Goal: Task Accomplishment & Management: Manage account settings

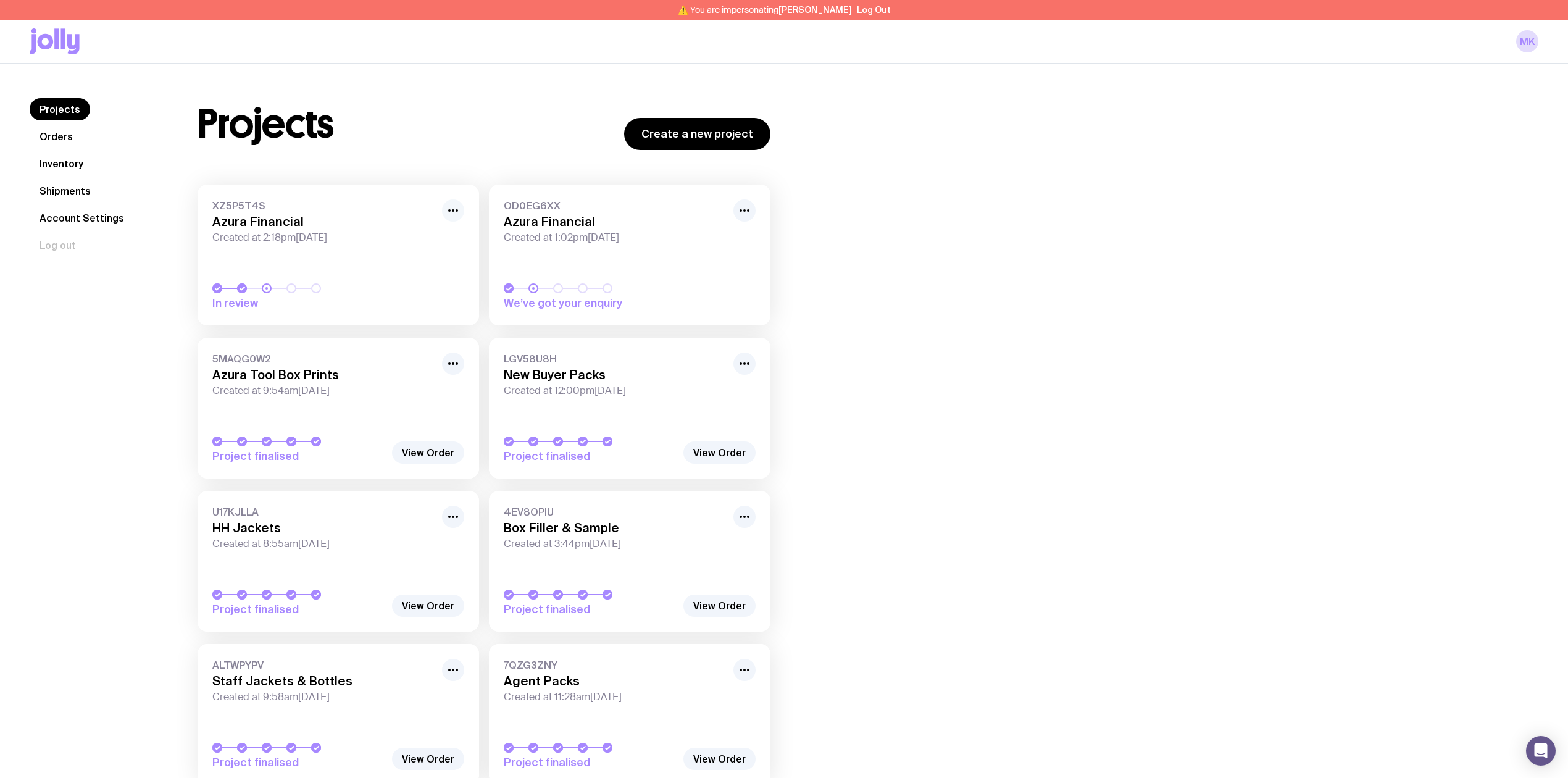
click at [453, 211] on circle "button" at bounding box center [453, 210] width 2 height 2
click at [429, 238] on button "Rename" at bounding box center [425, 237] width 59 height 12
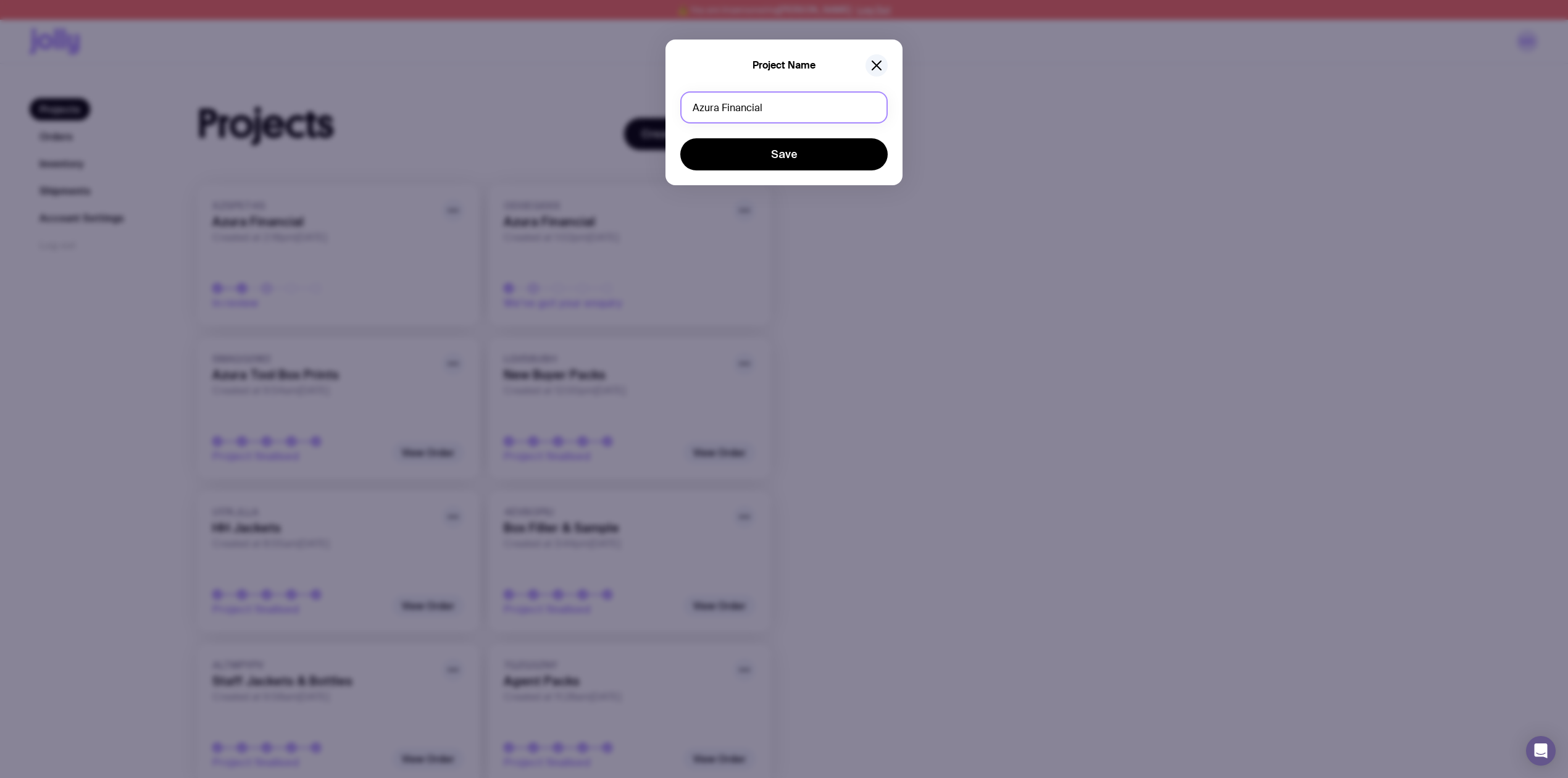
click at [798, 110] on input "Azura Financial" at bounding box center [784, 107] width 208 height 32
drag, startPoint x: 798, startPoint y: 110, endPoint x: 477, endPoint y: 116, distance: 321.1
click at [477, 116] on div "Project Name Azura Financial Save" at bounding box center [784, 389] width 1568 height 778
click at [712, 109] on input "HH jackets" at bounding box center [784, 107] width 208 height 32
type input "HH Jackets"
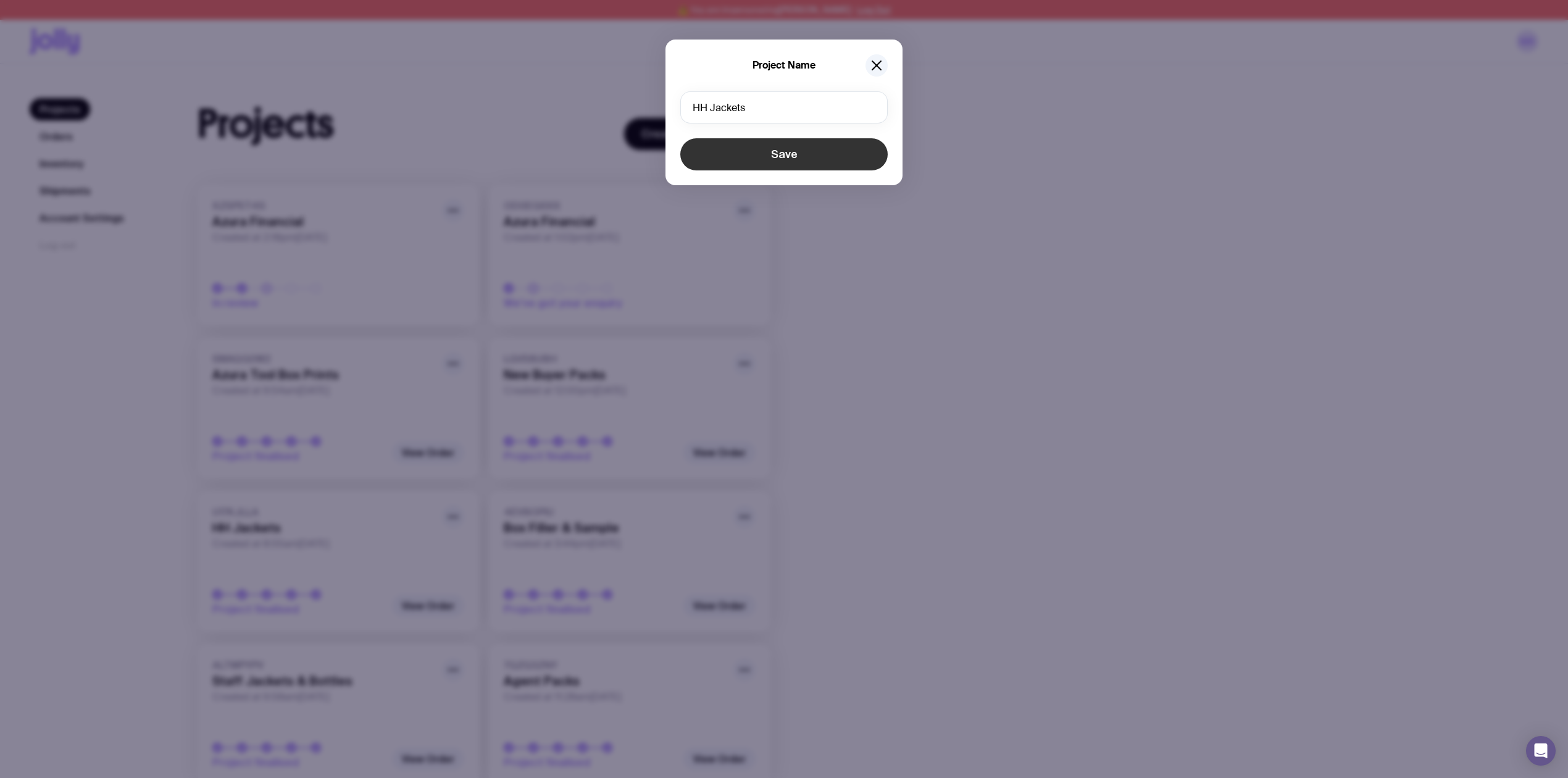
click at [751, 152] on button "Save" at bounding box center [784, 154] width 208 height 32
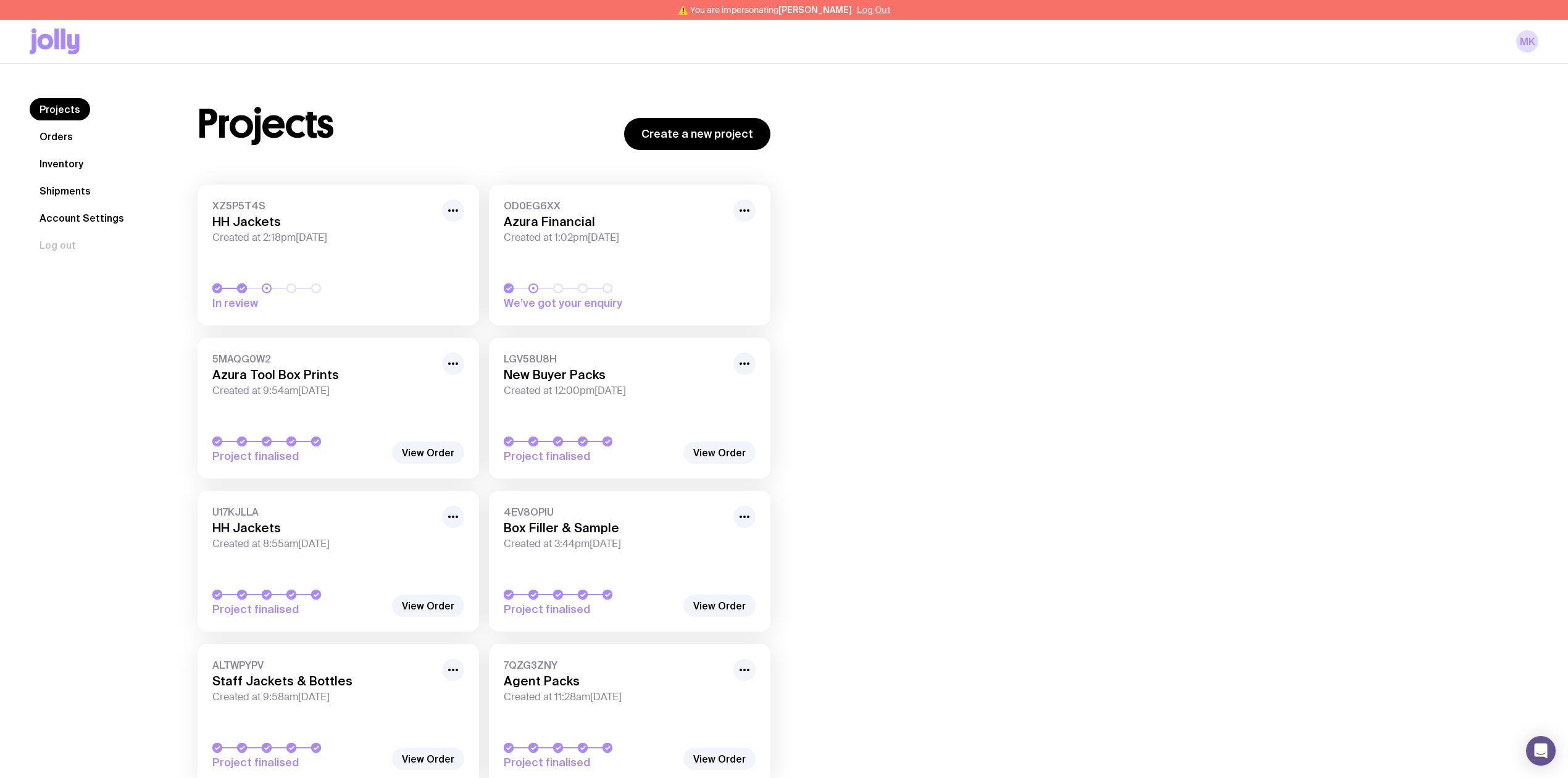
click at [891, 11] on button "Log Out" at bounding box center [873, 9] width 34 height 10
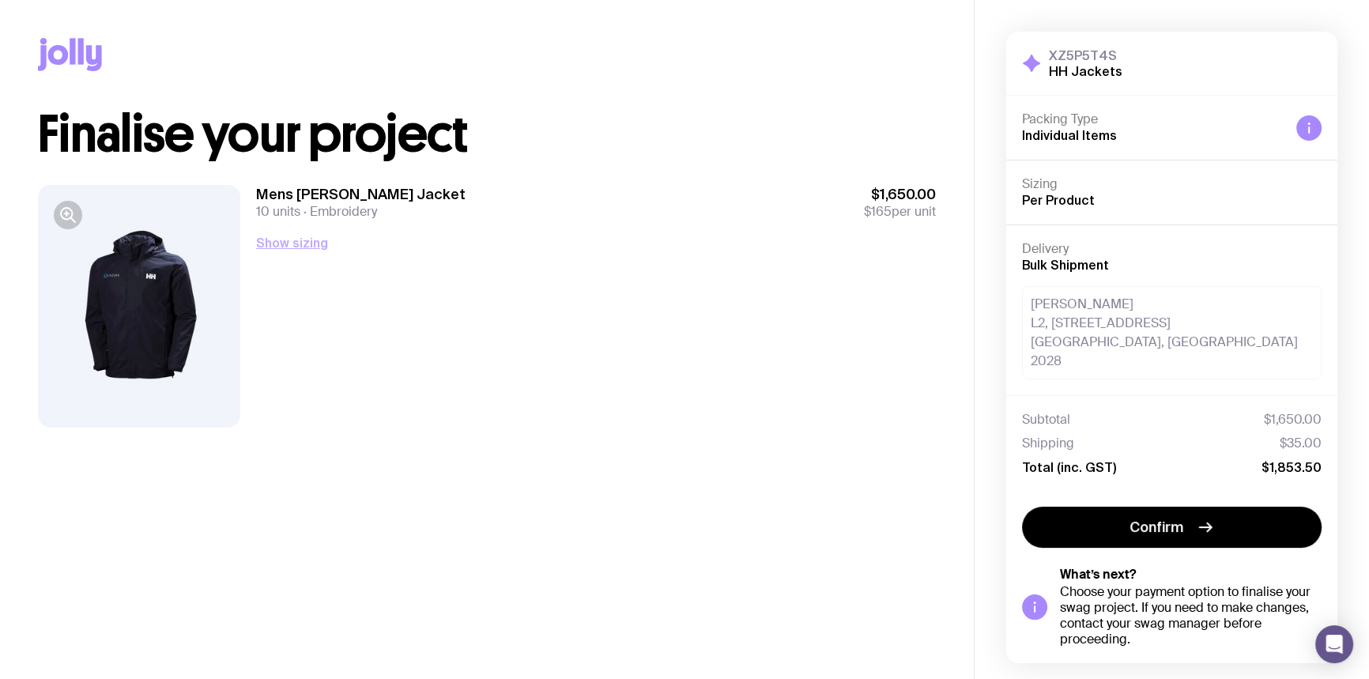
click at [284, 243] on button "Show sizing" at bounding box center [292, 242] width 72 height 19
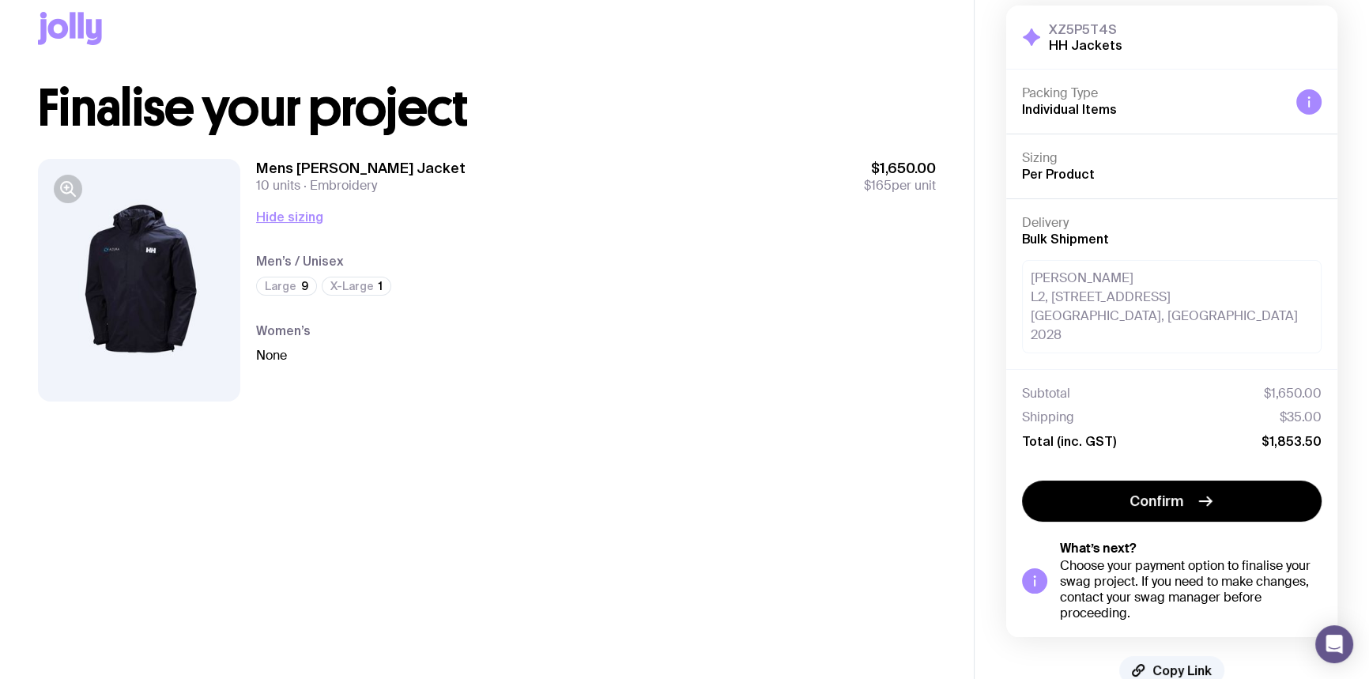
scroll to position [41, 0]
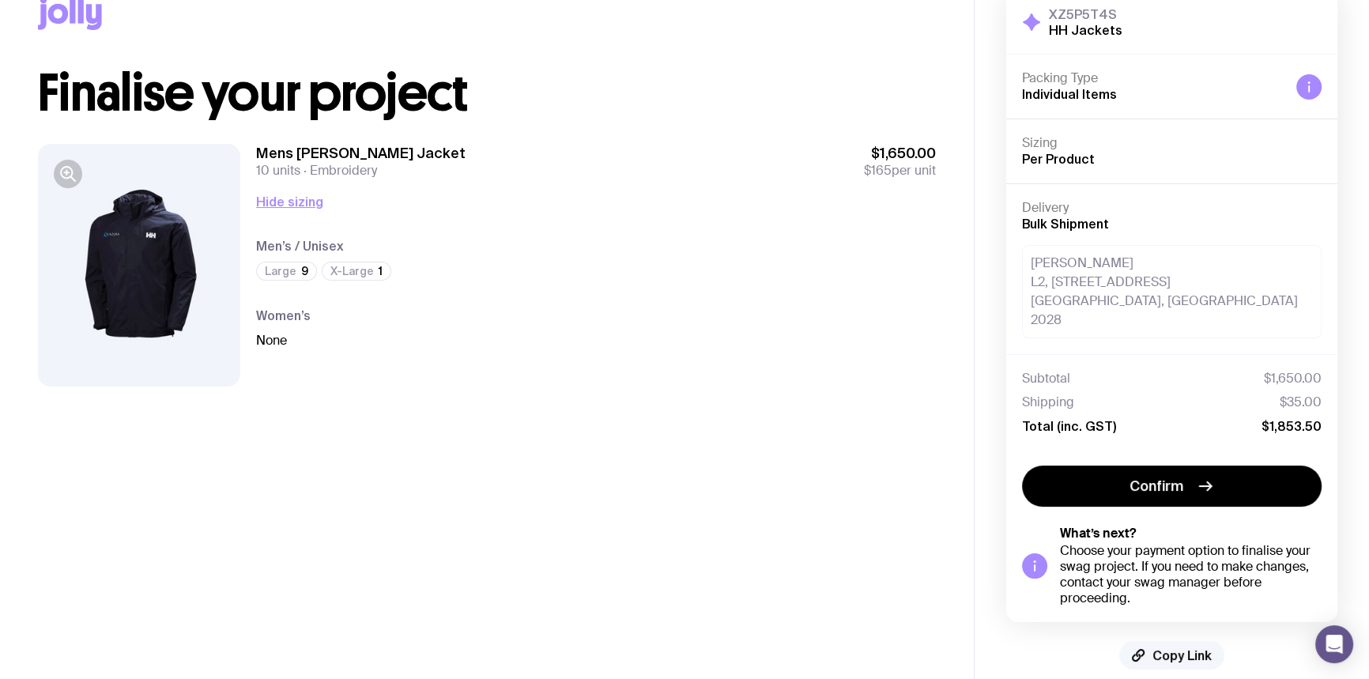
click at [1158, 647] on span "Copy Link" at bounding box center [1182, 655] width 59 height 16
click at [1158, 641] on button "Copied!" at bounding box center [1172, 655] width 93 height 28
click at [1154, 647] on span "Copy Link" at bounding box center [1182, 655] width 59 height 16
drag, startPoint x: 1158, startPoint y: 630, endPoint x: 856, endPoint y: 458, distance: 347.3
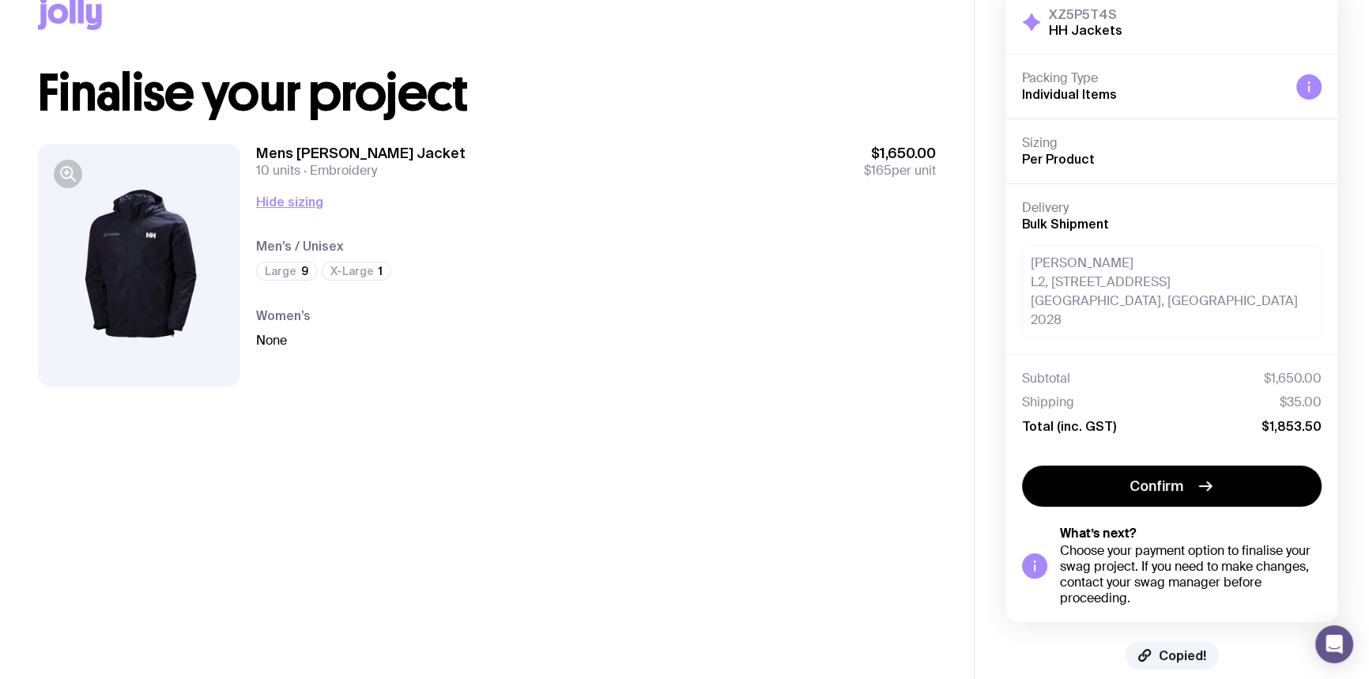
click at [1155, 641] on button "Copied!" at bounding box center [1172, 655] width 93 height 28
